Goal: Information Seeking & Learning: Check status

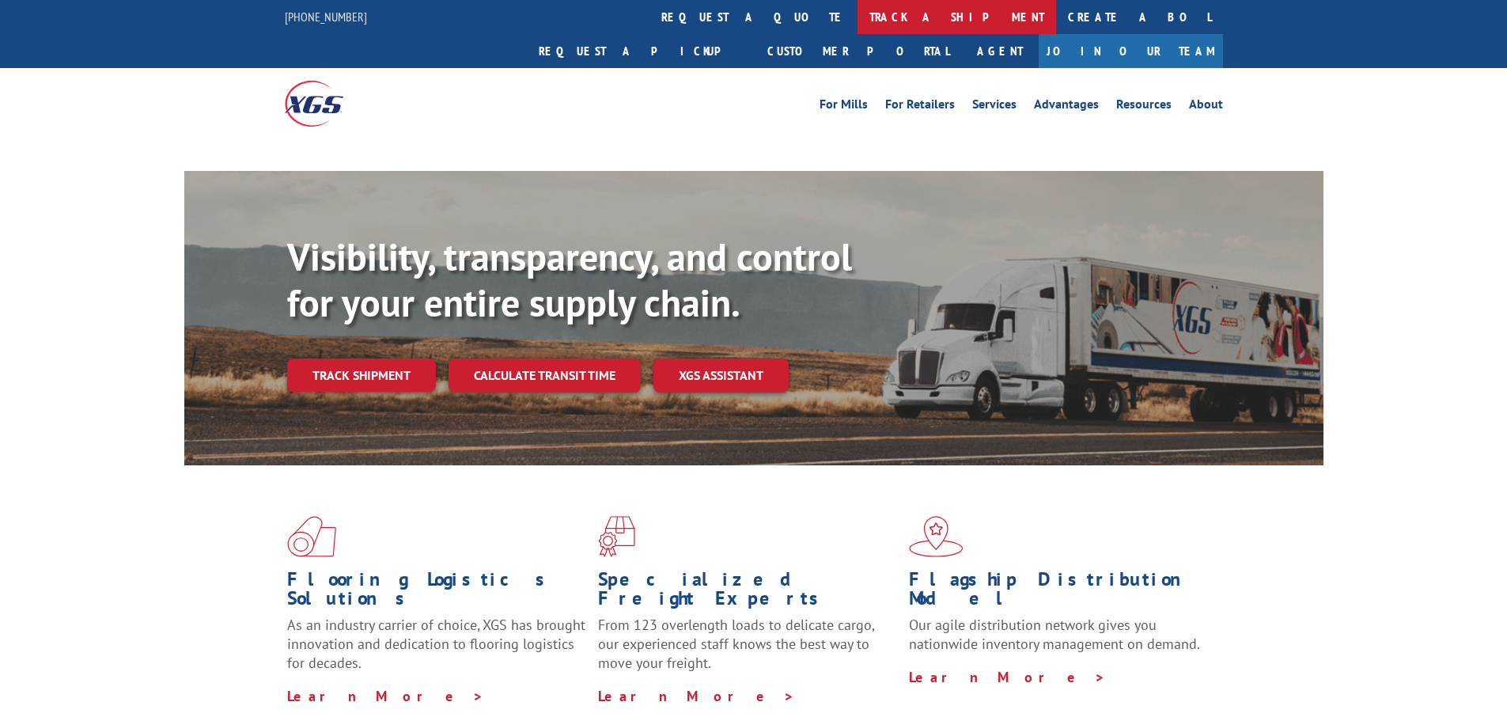
click at [858, 20] on link "track a shipment" at bounding box center [957, 17] width 199 height 34
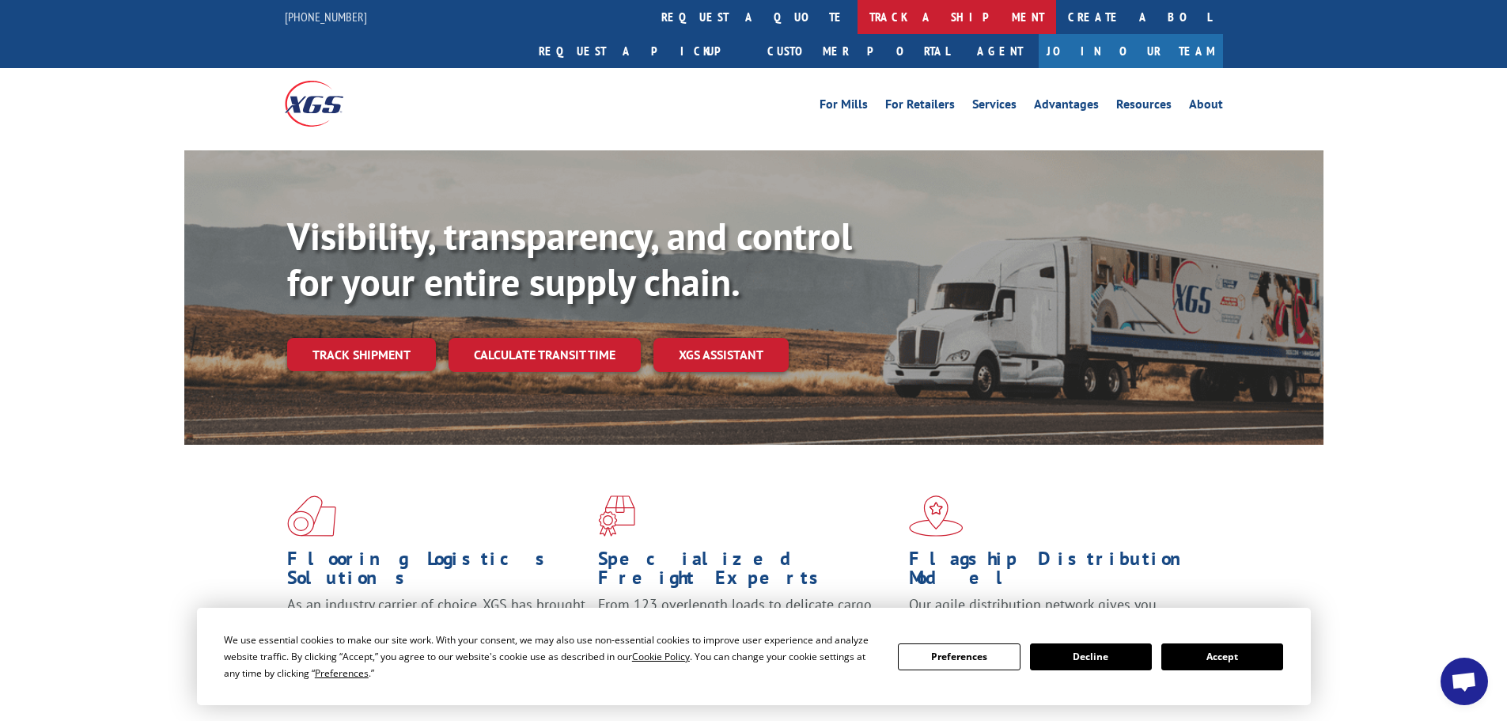
click at [858, 9] on link "track a shipment" at bounding box center [957, 17] width 199 height 34
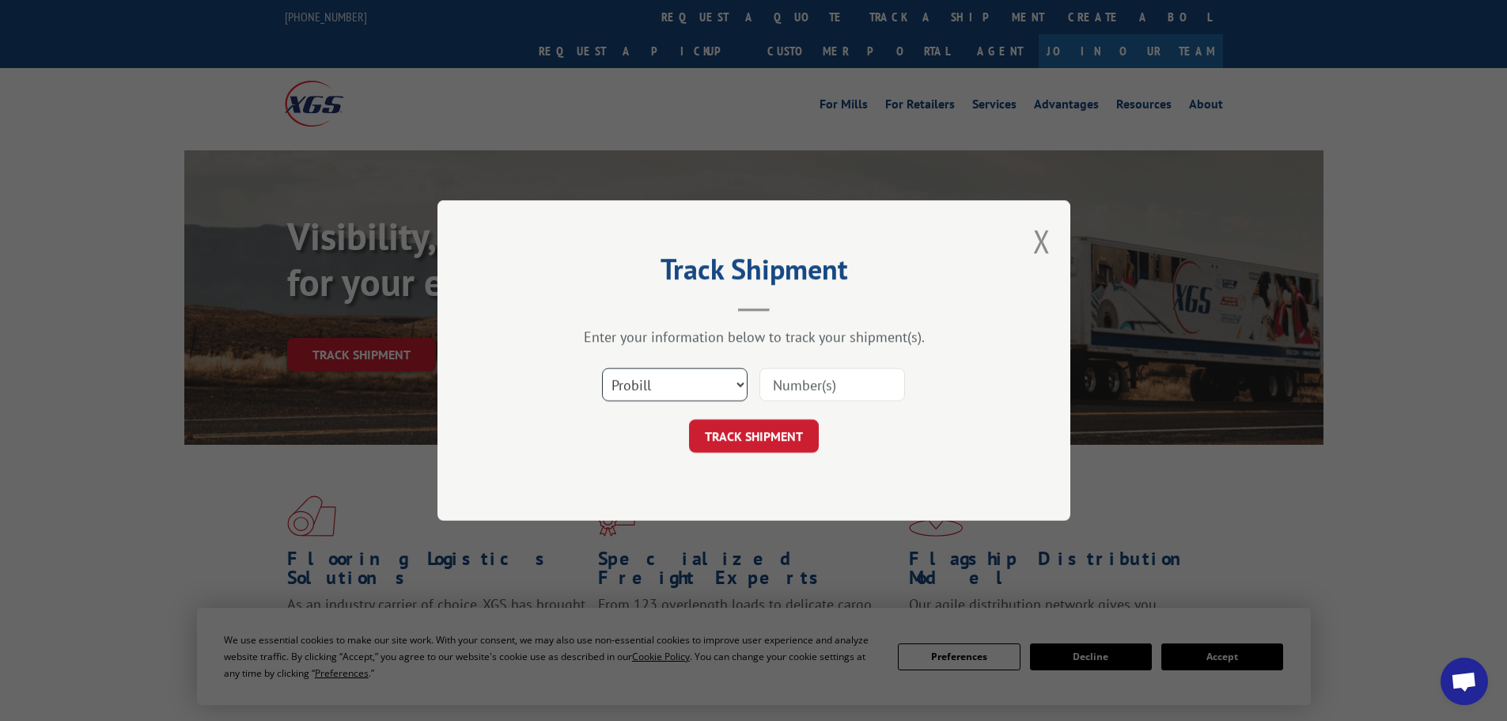
click at [645, 393] on select "Select category... Probill BOL PO" at bounding box center [675, 384] width 146 height 33
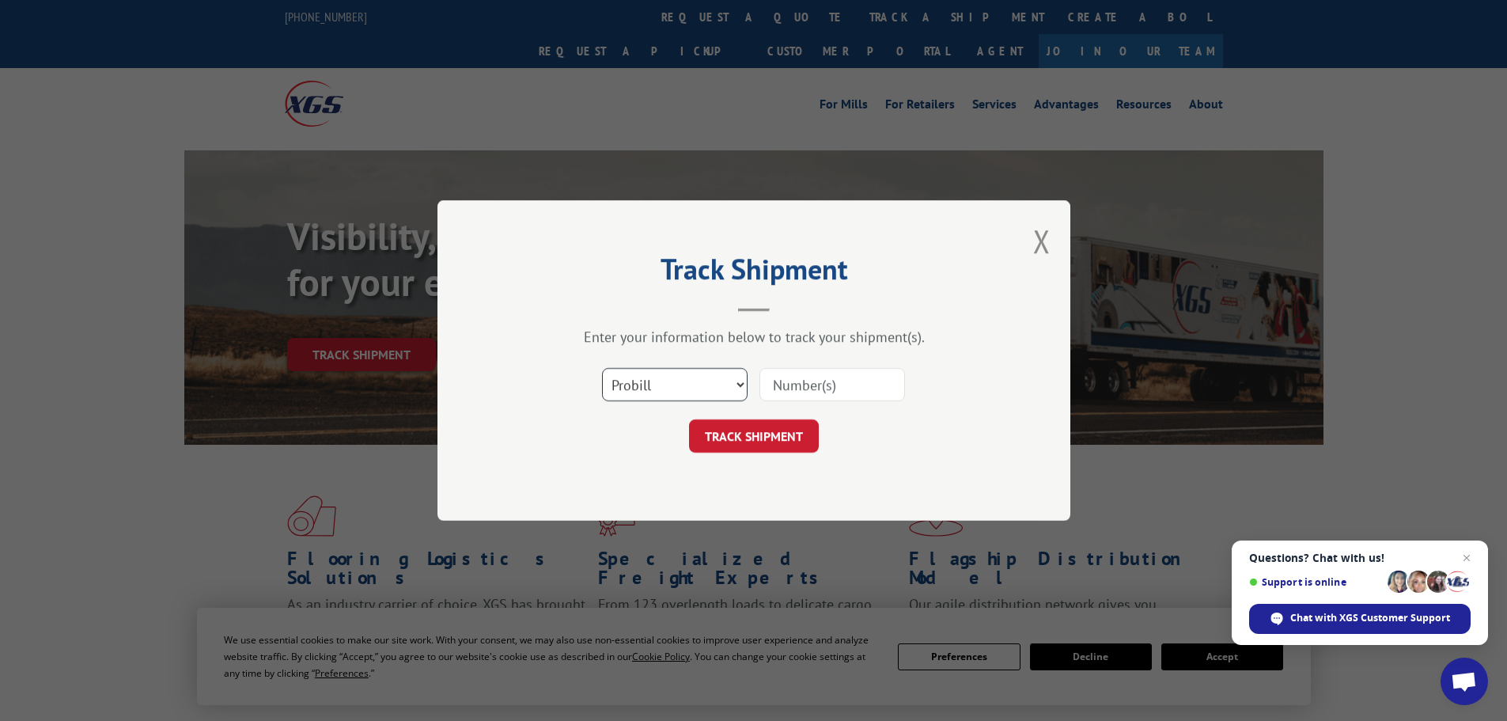
select select "bol"
click at [602, 368] on select "Select category... Probill BOL PO" at bounding box center [675, 384] width 146 height 33
click at [810, 367] on div at bounding box center [832, 384] width 146 height 36
click at [803, 383] on input at bounding box center [832, 384] width 146 height 33
paste input "6017442"
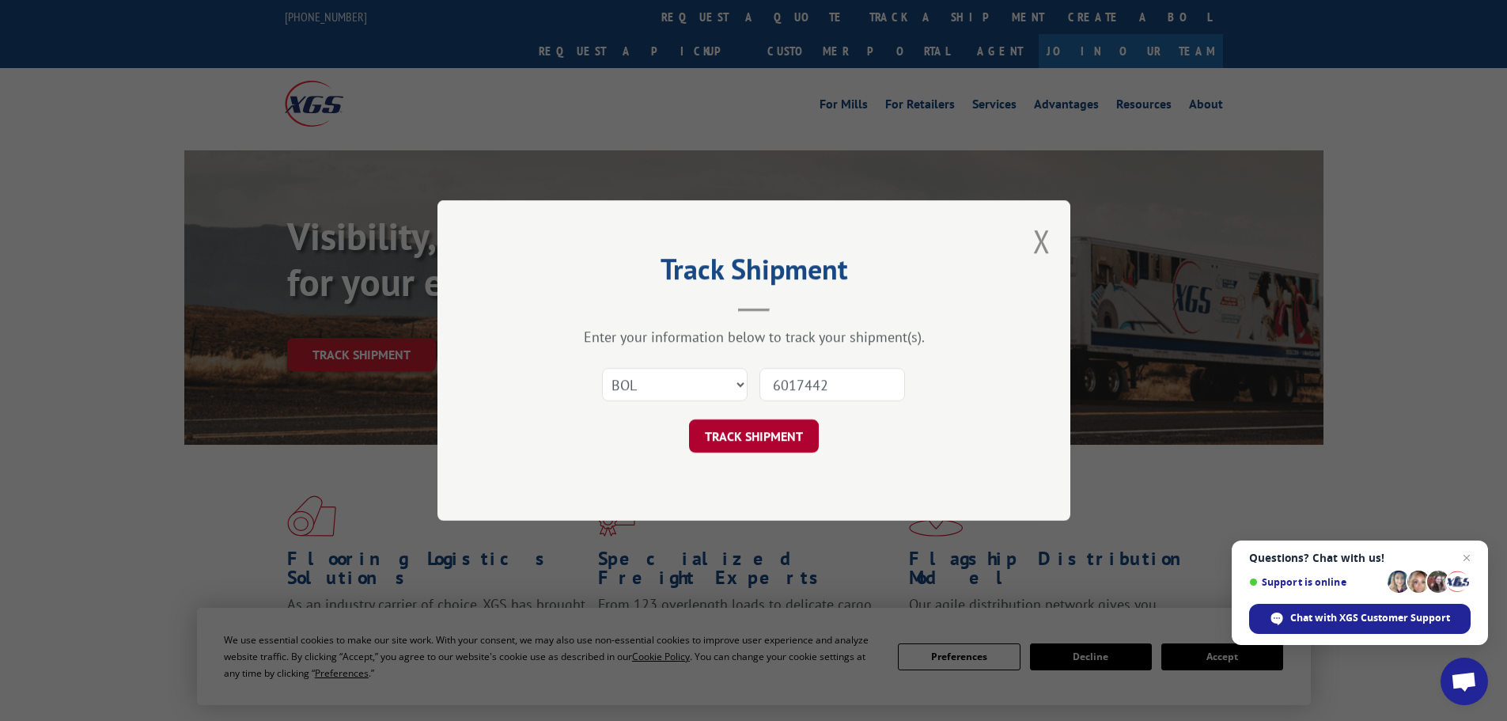
type input "6017442"
click at [790, 445] on button "TRACK SHIPMENT" at bounding box center [754, 435] width 130 height 33
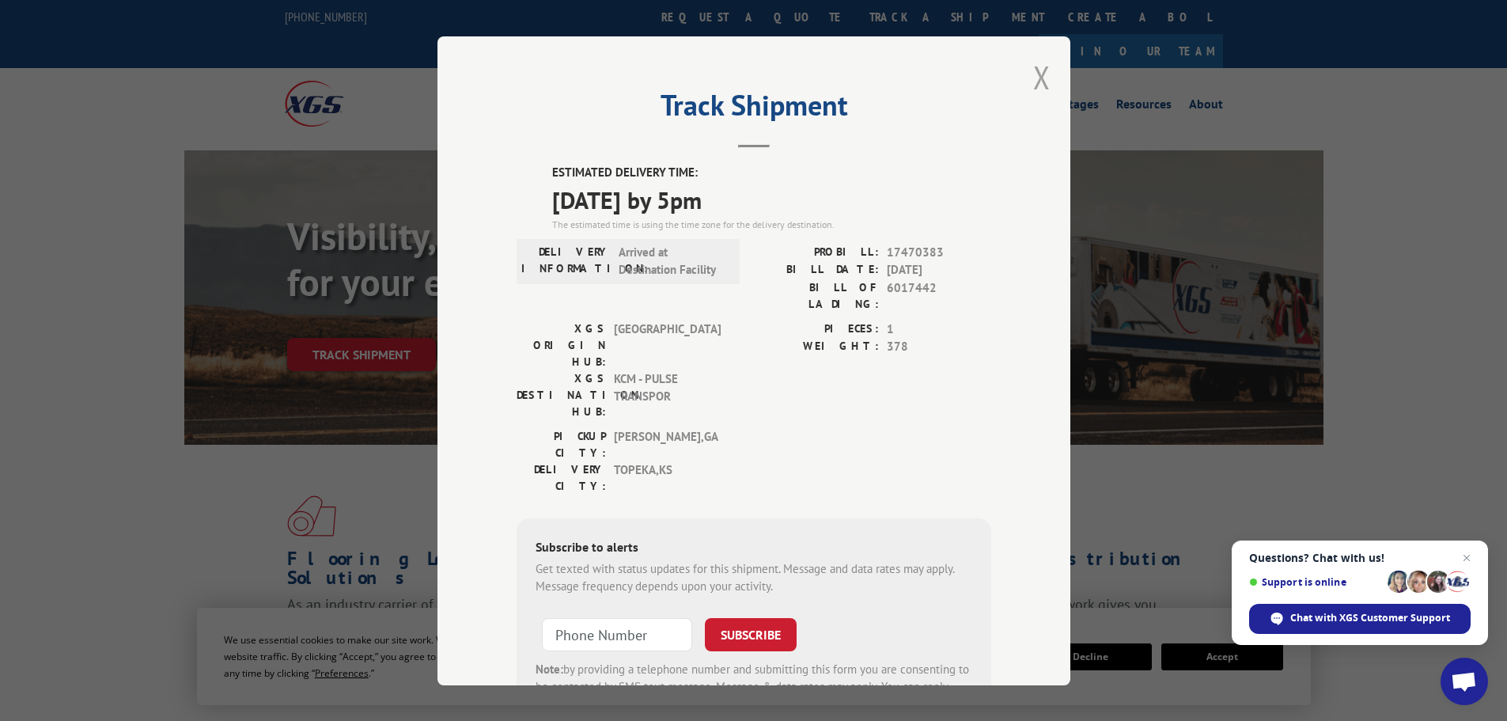
click at [1033, 83] on button "Close modal" at bounding box center [1041, 77] width 17 height 42
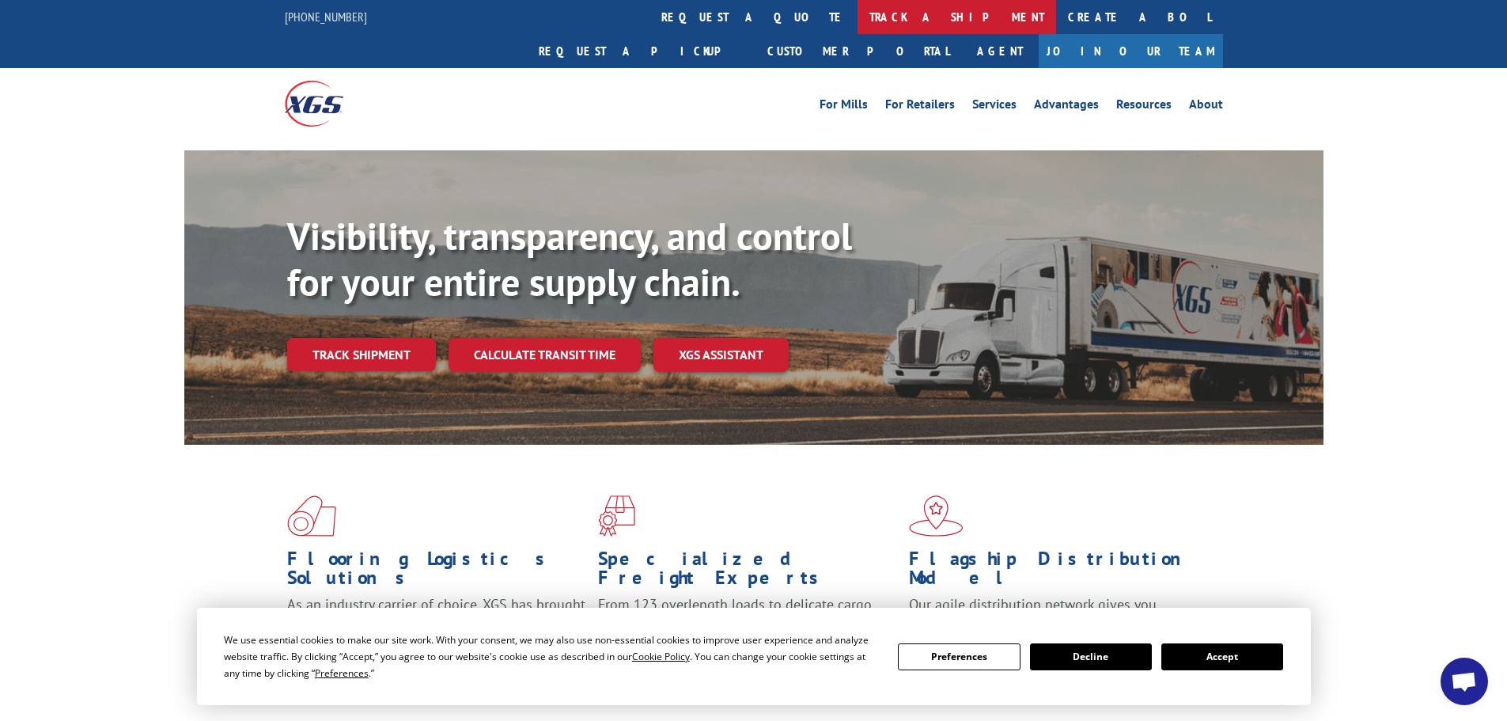
click at [858, 8] on link "track a shipment" at bounding box center [957, 17] width 199 height 34
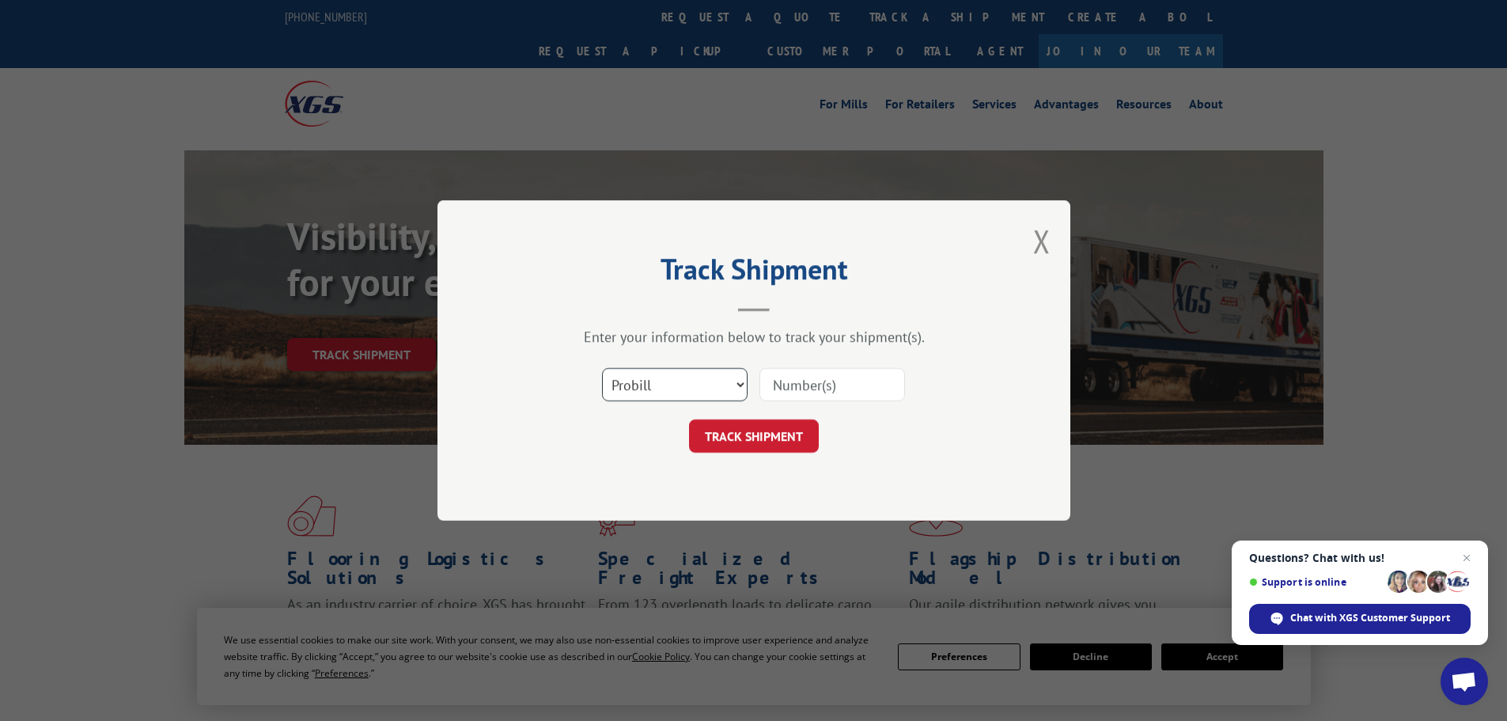
click at [624, 380] on select "Select category... Probill BOL PO" at bounding box center [675, 384] width 146 height 33
select select "bol"
click at [602, 368] on select "Select category... Probill BOL PO" at bounding box center [675, 384] width 146 height 33
click at [803, 384] on input at bounding box center [832, 384] width 146 height 33
paste input "5212892"
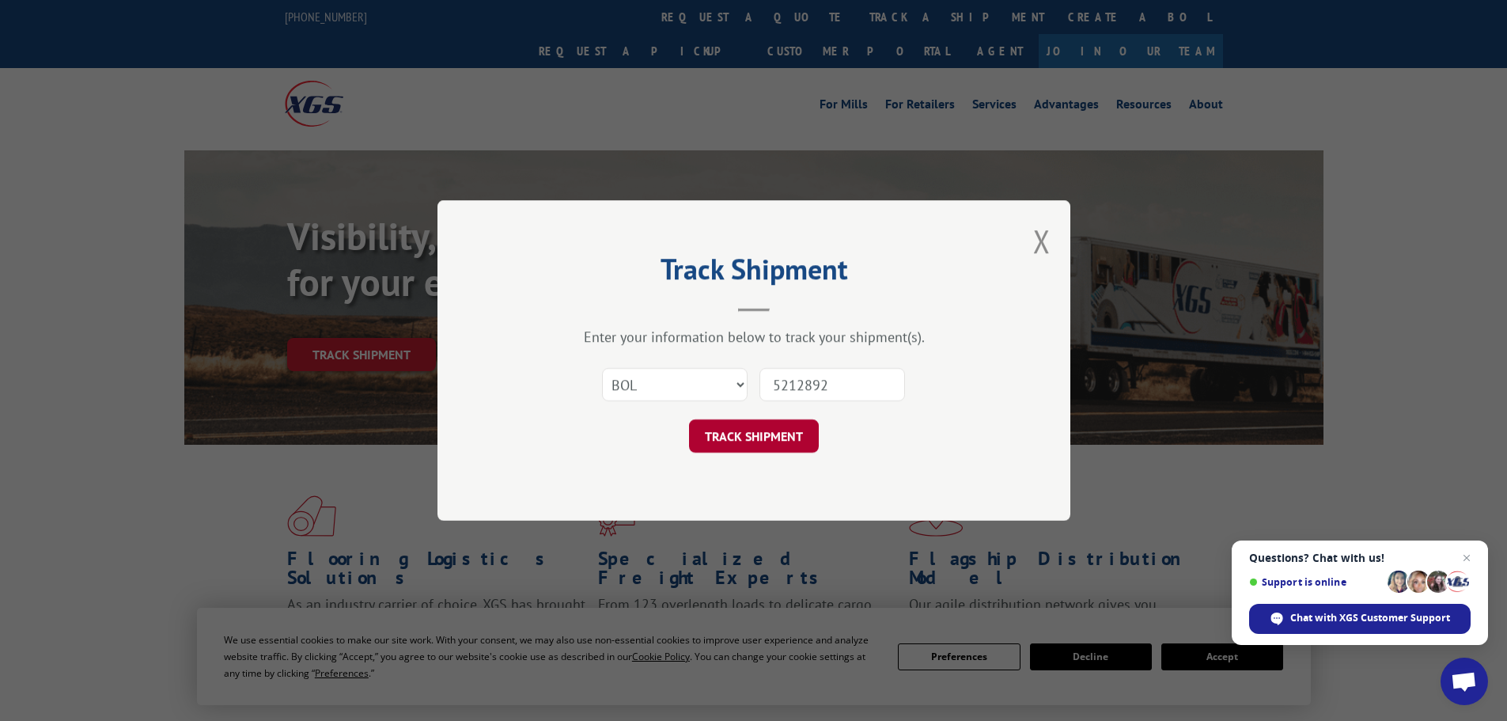
type input "5212892"
click at [807, 451] on button "TRACK SHIPMENT" at bounding box center [754, 435] width 130 height 33
